Goal: Task Accomplishment & Management: Manage account settings

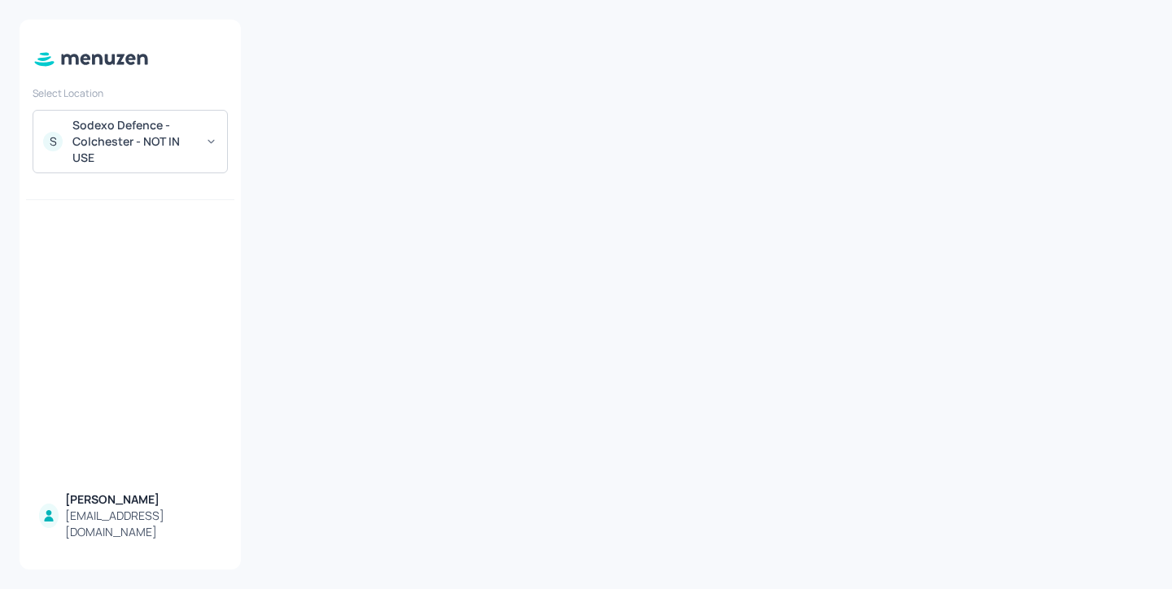
click at [173, 125] on div "Sodexo Defence - Colchester - NOT IN USE" at bounding box center [133, 141] width 123 height 49
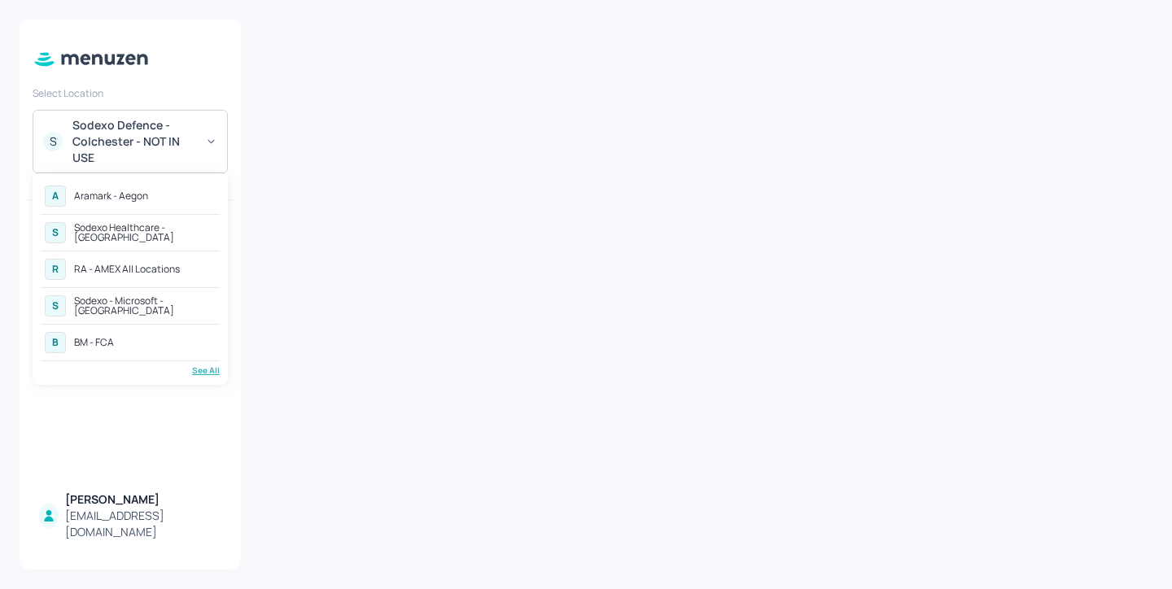
click at [214, 372] on div "See All" at bounding box center [130, 371] width 179 height 12
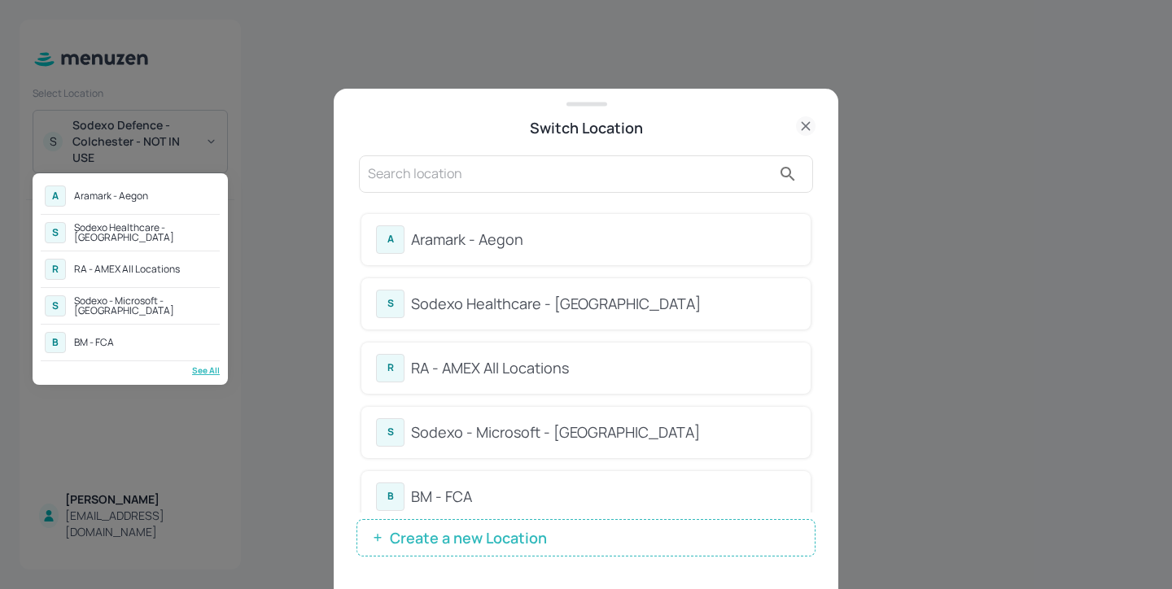
click at [491, 147] on div at bounding box center [586, 294] width 1172 height 589
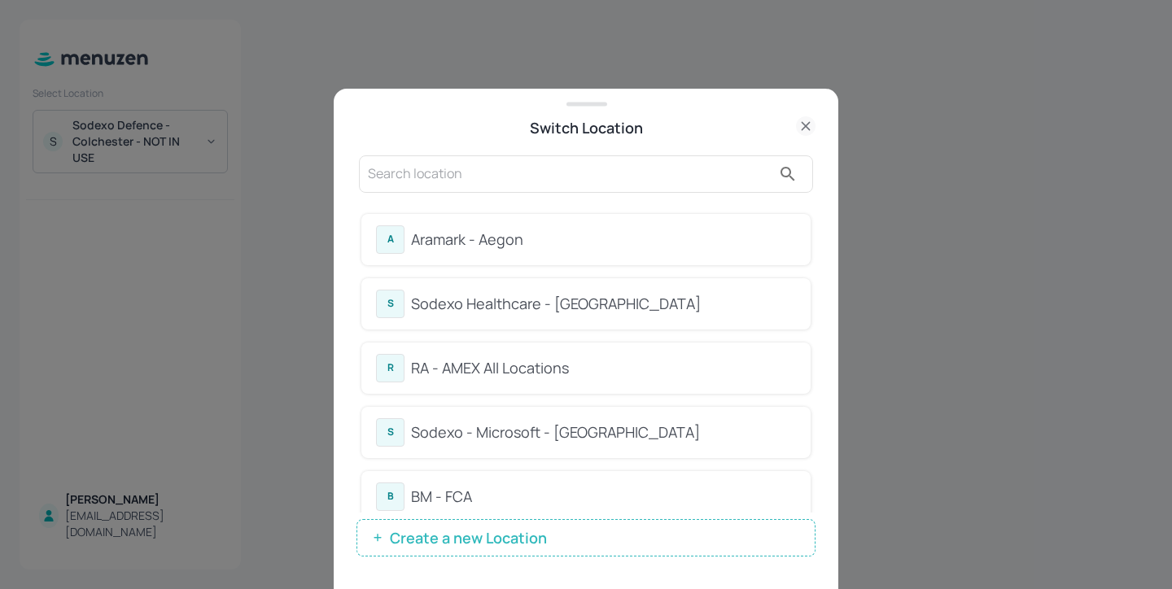
click at [490, 165] on input "text" at bounding box center [570, 174] width 404 height 26
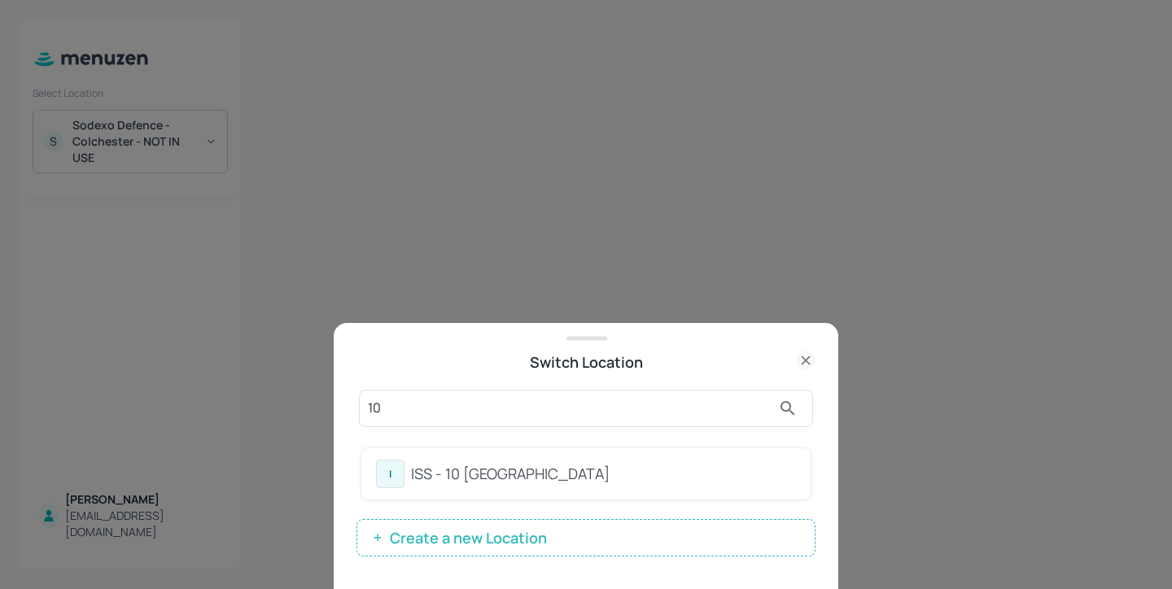
type input "10"
drag, startPoint x: 436, startPoint y: 409, endPoint x: 478, endPoint y: 400, distance: 43.3
click at [478, 400] on input "10" at bounding box center [570, 409] width 404 height 26
click at [808, 357] on icon at bounding box center [806, 361] width 20 height 20
